Goal: Transaction & Acquisition: Purchase product/service

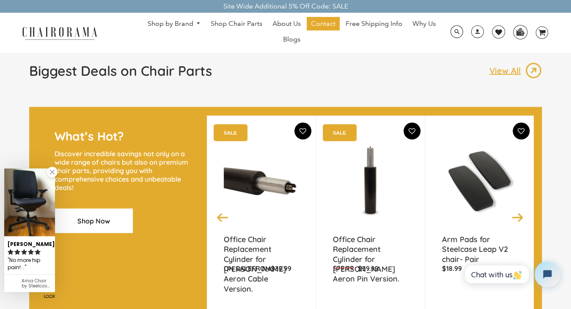
scroll to position [699, 0]
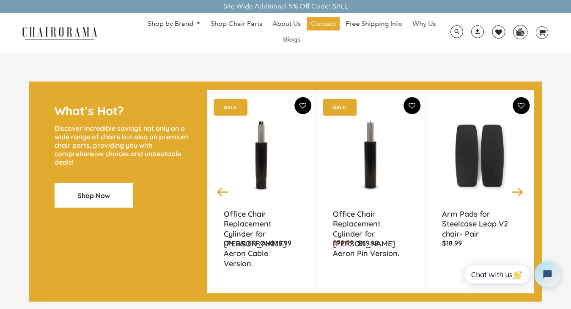
click at [270, 111] on img at bounding box center [261, 156] width 75 height 106
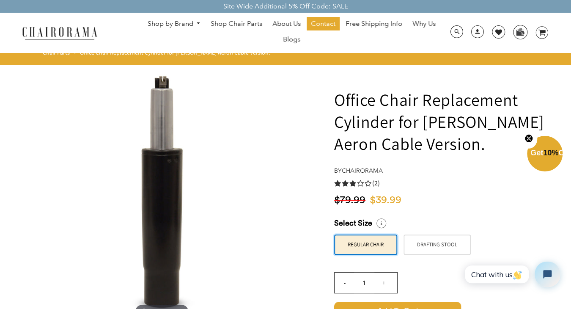
click at [270, 111] on img at bounding box center [162, 194] width 254 height 254
